Goal: Task Accomplishment & Management: Use online tool/utility

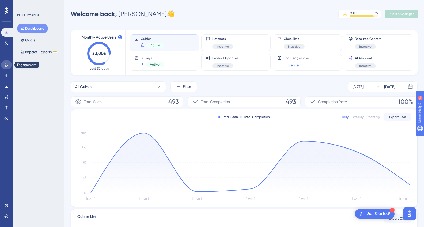
click at [6, 65] on icon at bounding box center [6, 64] width 3 height 3
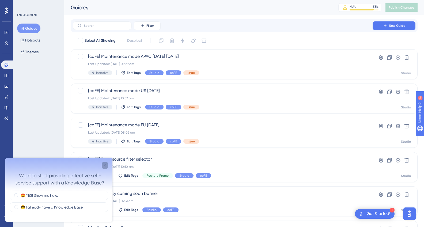
click at [107, 164] on div "Close survey" at bounding box center [105, 165] width 6 height 6
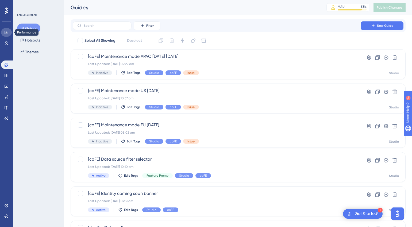
click at [8, 32] on icon at bounding box center [6, 32] width 4 height 4
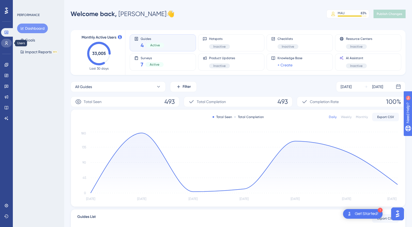
click at [7, 41] on icon at bounding box center [6, 43] width 4 height 4
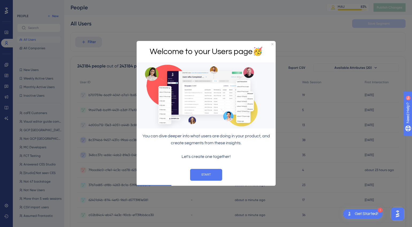
click at [5, 55] on div at bounding box center [206, 113] width 412 height 227
click at [273, 45] on icon "Close Preview" at bounding box center [272, 44] width 2 height 2
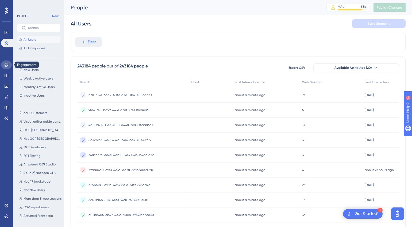
click at [7, 63] on icon at bounding box center [6, 65] width 4 height 4
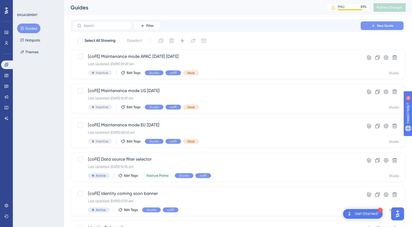
click at [378, 25] on span "New Guide" at bounding box center [385, 26] width 16 height 4
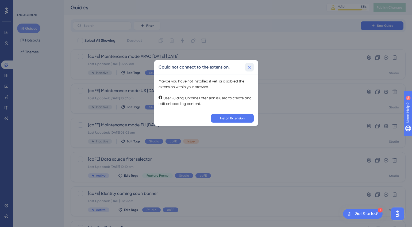
click at [252, 64] on icon at bounding box center [249, 66] width 5 height 5
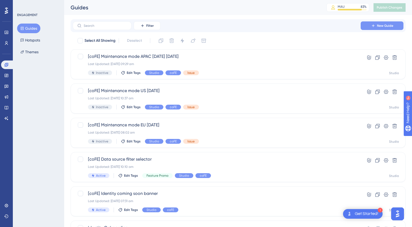
click at [372, 24] on icon at bounding box center [373, 26] width 4 height 4
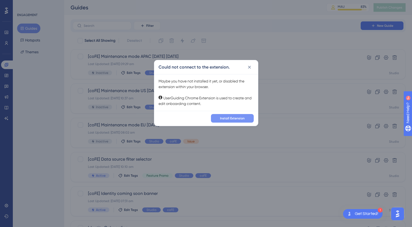
click at [230, 118] on span "Install Extension" at bounding box center [232, 118] width 25 height 4
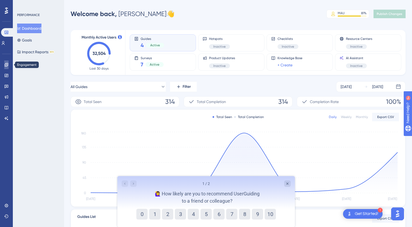
drag, startPoint x: 6, startPoint y: 65, endPoint x: 327, endPoint y: 86, distance: 321.8
click at [6, 65] on icon at bounding box center [6, 65] width 4 height 4
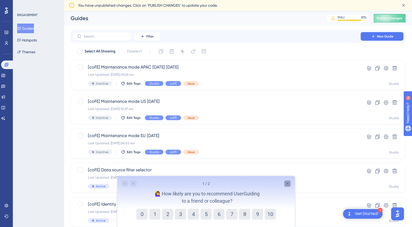
click at [287, 183] on icon "Close survey" at bounding box center [287, 183] width 4 height 4
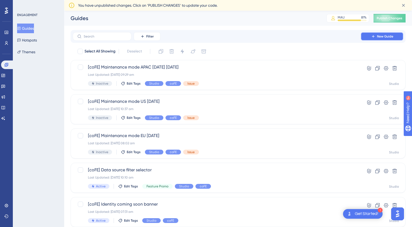
click at [367, 34] on button "New Guide" at bounding box center [382, 36] width 43 height 9
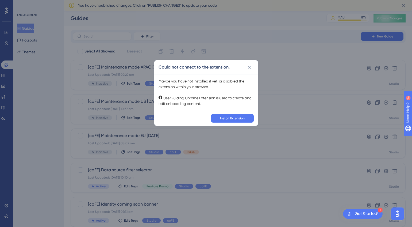
drag, startPoint x: 286, startPoint y: 26, endPoint x: 280, endPoint y: 24, distance: 6.4
click at [286, 26] on div "Could not connect to the extension. Maybe you have not installed it yet, or dis…" at bounding box center [206, 113] width 412 height 227
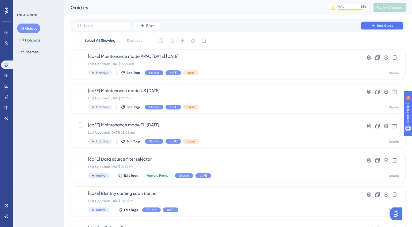
click at [385, 29] on button "New Guide" at bounding box center [382, 25] width 43 height 9
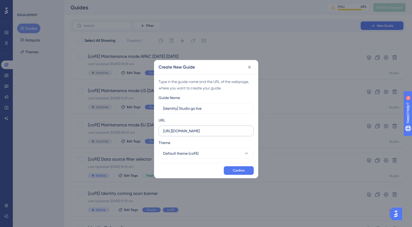
type input "[Identity] Studio go live"
click at [205, 132] on input "https://frontastictest.frontastic.io" at bounding box center [206, 131] width 86 height 6
type input "i"
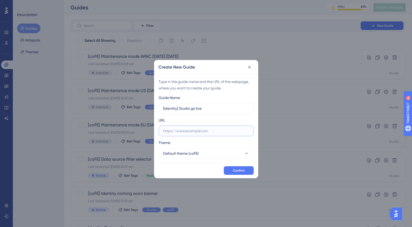
type input "g"
click at [202, 133] on input "https://identity.commercetools.com" at bounding box center [206, 131] width 86 height 6
type input "https://identity.commercetools.com"
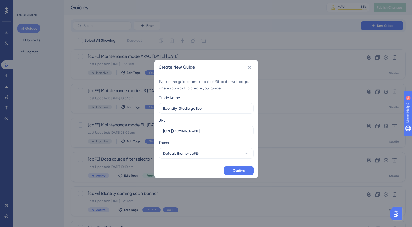
click at [216, 144] on div "Theme" at bounding box center [206, 143] width 95 height 9
click at [217, 151] on button "Default theme (coFE)" at bounding box center [206, 153] width 95 height 11
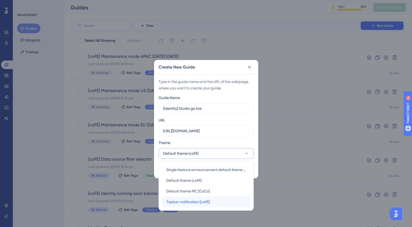
click at [218, 203] on div "Topbar notification [coFE] Topbar notification [coFE]" at bounding box center [206, 201] width 80 height 11
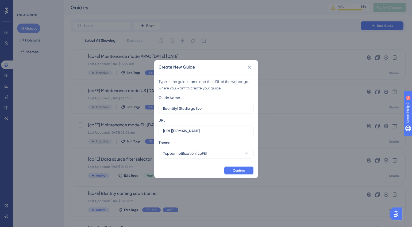
click at [233, 171] on span "Confirm" at bounding box center [239, 170] width 12 height 4
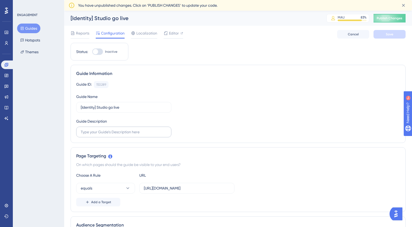
click at [105, 135] on label at bounding box center [123, 132] width 95 height 11
click at [105, 135] on input "text" at bounding box center [124, 132] width 86 height 6
type input "Studio go live Identity (August 26)"
click at [230, 133] on div "Guide ID: 150289 Copy Guide Name [Identity] Studio go live Guide Description St…" at bounding box center [238, 109] width 324 height 56
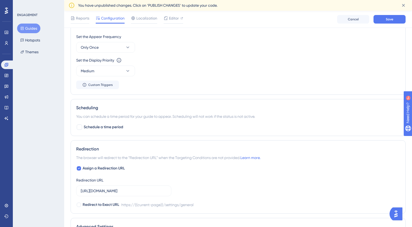
scroll to position [279, 0]
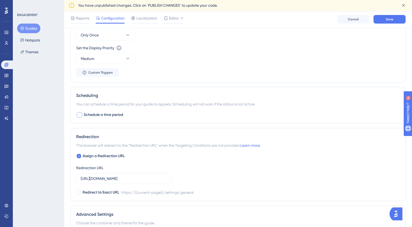
click at [78, 114] on div at bounding box center [79, 114] width 5 height 5
checkbox input "true"
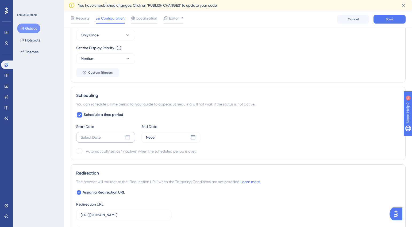
click at [98, 138] on div "Select Date" at bounding box center [91, 137] width 20 height 6
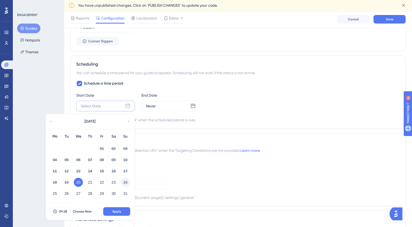
scroll to position [312, 0]
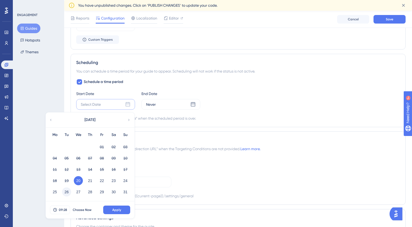
click at [68, 192] on button "26" at bounding box center [66, 191] width 9 height 9
click at [171, 124] on div "Scheduling You can schedule a time period for your guide to appear. Scheduling …" at bounding box center [238, 90] width 335 height 73
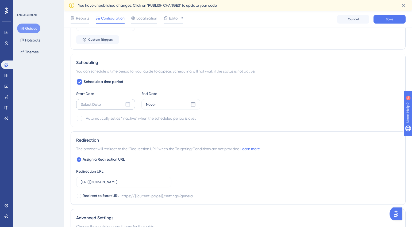
click at [122, 104] on div "Select Date" at bounding box center [105, 104] width 59 height 11
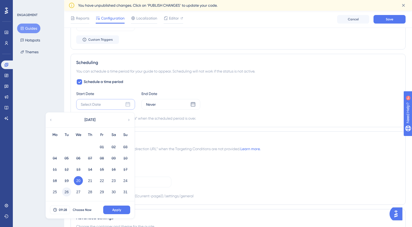
click at [66, 191] on button "26" at bounding box center [66, 191] width 9 height 9
click at [119, 208] on span "Apply" at bounding box center [116, 210] width 9 height 4
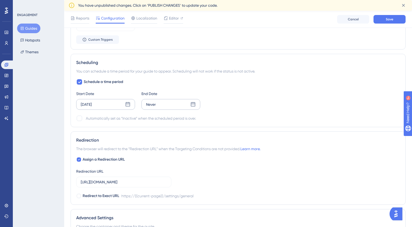
click at [191, 105] on icon at bounding box center [193, 104] width 5 height 5
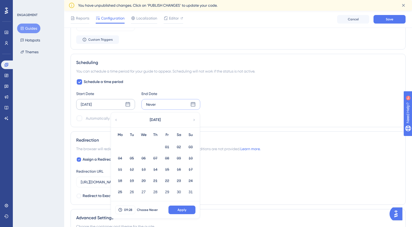
click at [229, 104] on div "Start Date Aug 26 2025 End Date Never August 2025 Mo Tu We Th Fr Sa Su 01 02 03…" at bounding box center [238, 99] width 324 height 19
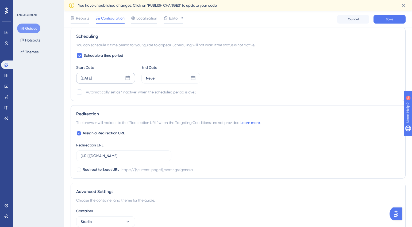
scroll to position [390, 0]
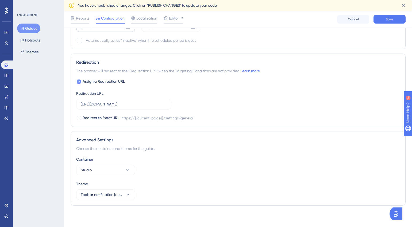
click at [77, 82] on div at bounding box center [79, 81] width 4 height 4
checkbox input "false"
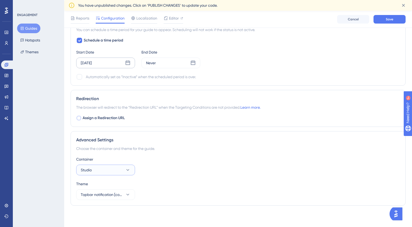
click at [126, 168] on icon at bounding box center [127, 169] width 5 height 5
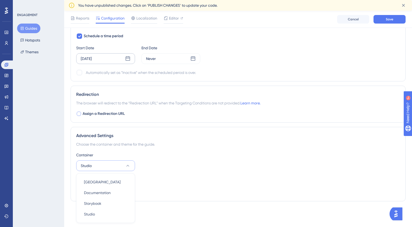
click at [168, 171] on div "Container Studio Merchant Center Merchant Center Documentation Documentation St…" at bounding box center [238, 174] width 324 height 44
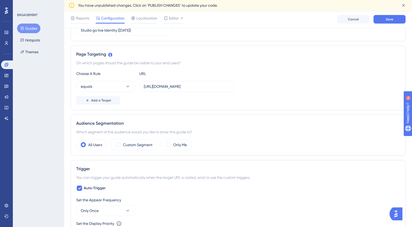
scroll to position [57, 0]
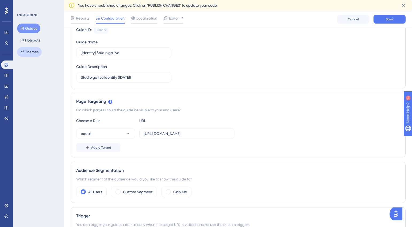
click at [34, 51] on button "Themes" at bounding box center [29, 52] width 25 height 10
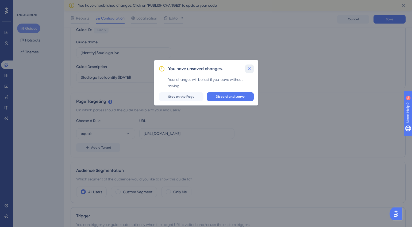
click at [249, 68] on icon at bounding box center [249, 68] width 5 height 5
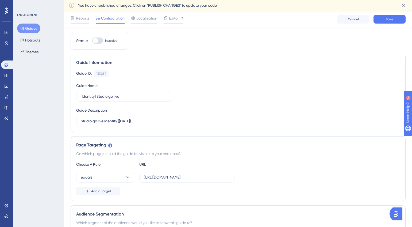
scroll to position [0, 0]
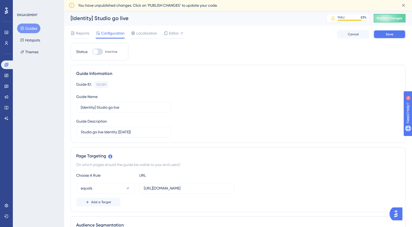
click at [380, 34] on button "Save" at bounding box center [390, 34] width 32 height 9
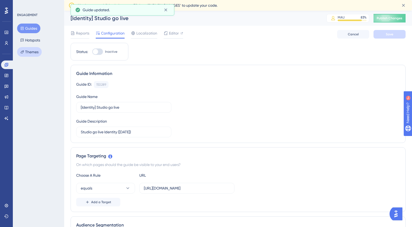
click at [32, 51] on button "Themes" at bounding box center [29, 52] width 25 height 10
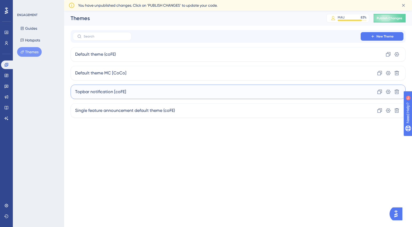
click at [146, 92] on div "Topbar notification [coFE] Clone Settings Delete" at bounding box center [238, 92] width 335 height 14
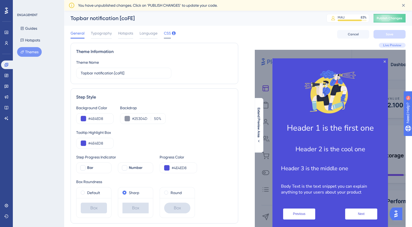
click at [165, 31] on span "CSS" at bounding box center [167, 33] width 7 height 6
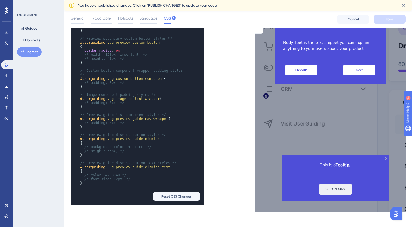
scroll to position [446, 0]
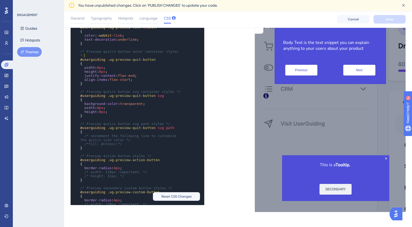
click at [185, 57] on div "​ x } /* height: 32px; */ } ​ /* Preview hotspot dismiss button icon styles */ …" at bounding box center [130, 107] width 119 height 479
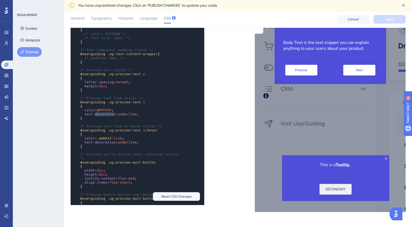
type textarea "#FFFFFF"
drag, startPoint x: 115, startPoint y: 113, endPoint x: 104, endPoint y: 113, distance: 11.0
click at [100, 112] on span "color : #FFFFFF ;" at bounding box center [96, 110] width 33 height 4
type textarea "-webkit-link"
drag, startPoint x: 125, startPoint y: 143, endPoint x: 98, endPoint y: 142, distance: 26.2
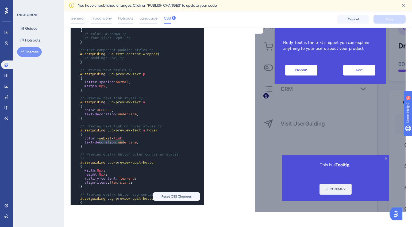
click at [98, 140] on span "color : -webkit- link ;" at bounding box center [102, 138] width 44 height 4
paste textarea "Code editor"
click at [391, 20] on span "Save" at bounding box center [389, 19] width 7 height 4
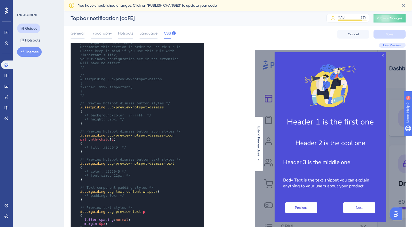
click at [33, 29] on button "Guides" at bounding box center [28, 29] width 23 height 10
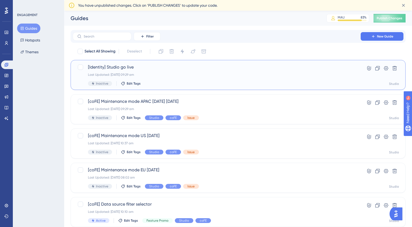
click at [142, 70] on div "[Identity] Studio go live Last Updated: 20 Aug 2025 09:29 am Inactive Edit Tags" at bounding box center [217, 75] width 258 height 22
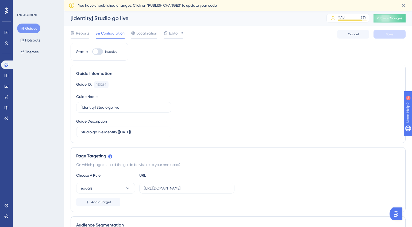
click at [45, 50] on div "Guides Hotspots Themes" at bounding box center [38, 40] width 43 height 33
click at [37, 52] on button "Themes" at bounding box center [29, 52] width 25 height 10
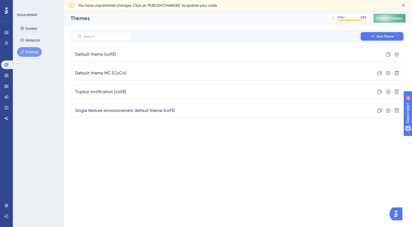
click at [390, 19] on button "Publish Changes" at bounding box center [390, 18] width 32 height 9
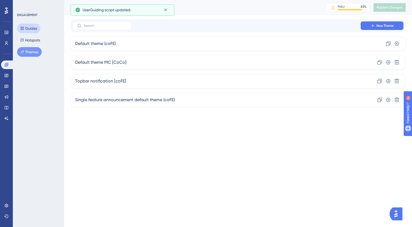
click at [34, 32] on button "Guides" at bounding box center [28, 29] width 23 height 10
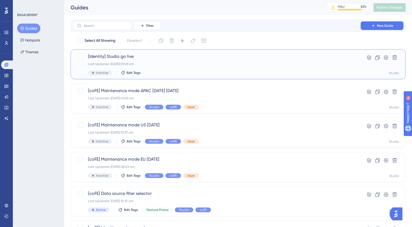
click at [177, 65] on div "Last Updated: 20 Aug 2025 09:29 am" at bounding box center [217, 64] width 258 height 4
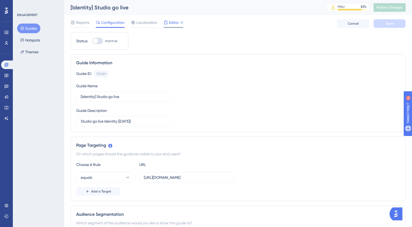
click at [174, 23] on span "Editor" at bounding box center [174, 22] width 10 height 6
